Goal: Task Accomplishment & Management: Manage account settings

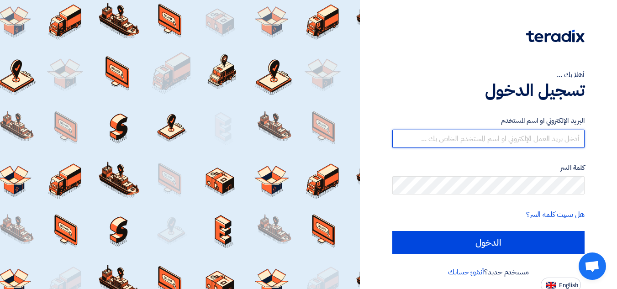
click at [456, 139] on input "text" at bounding box center [488, 139] width 192 height 18
type input "[PERSON_NAME][EMAIL_ADDRESS][PERSON_NAME][DOMAIN_NAME]"
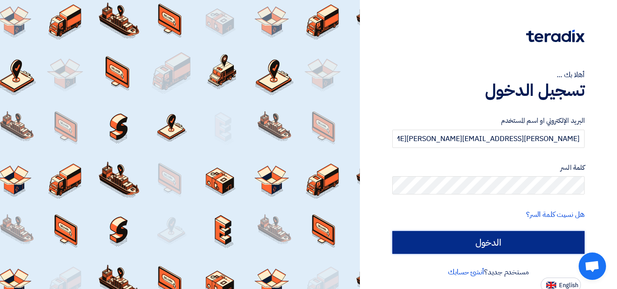
click at [498, 244] on input "الدخول" at bounding box center [488, 242] width 192 height 23
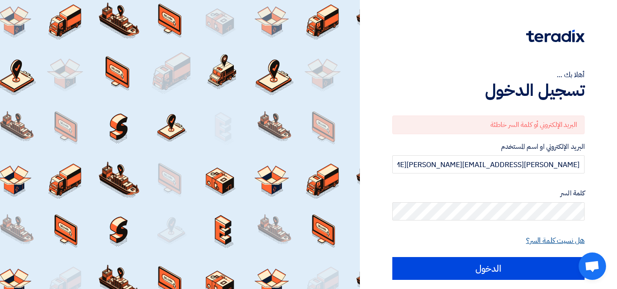
click at [551, 238] on link "هل نسيت كلمة السر؟" at bounding box center [555, 240] width 58 height 11
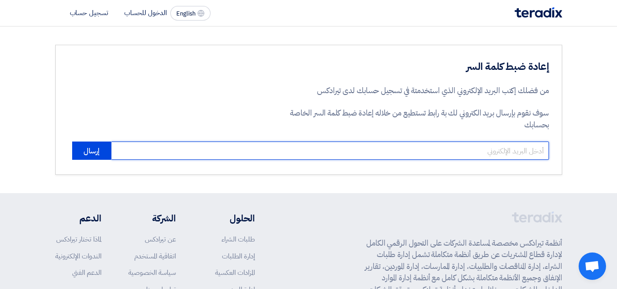
click at [283, 147] on input "email" at bounding box center [330, 151] width 438 height 18
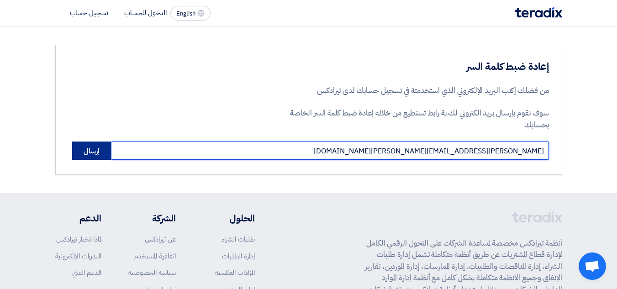
type input "[PERSON_NAME][EMAIL_ADDRESS][PERSON_NAME][DOMAIN_NAME]"
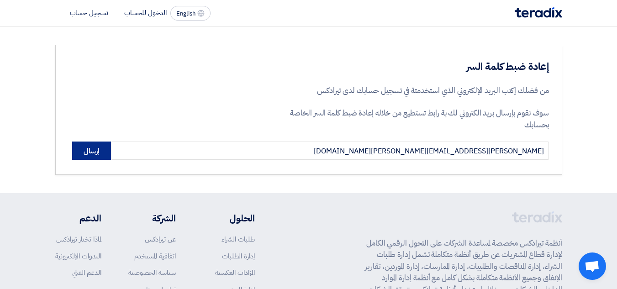
click at [89, 150] on button "إرسال" at bounding box center [91, 151] width 39 height 18
